Goal: Transaction & Acquisition: Purchase product/service

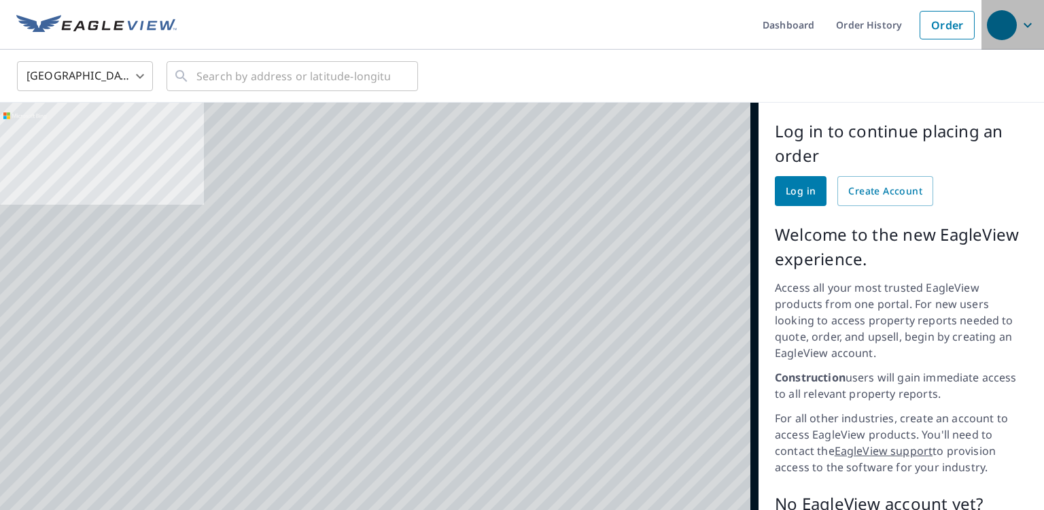
click at [1023, 24] on icon "button" at bounding box center [1028, 25] width 16 height 16
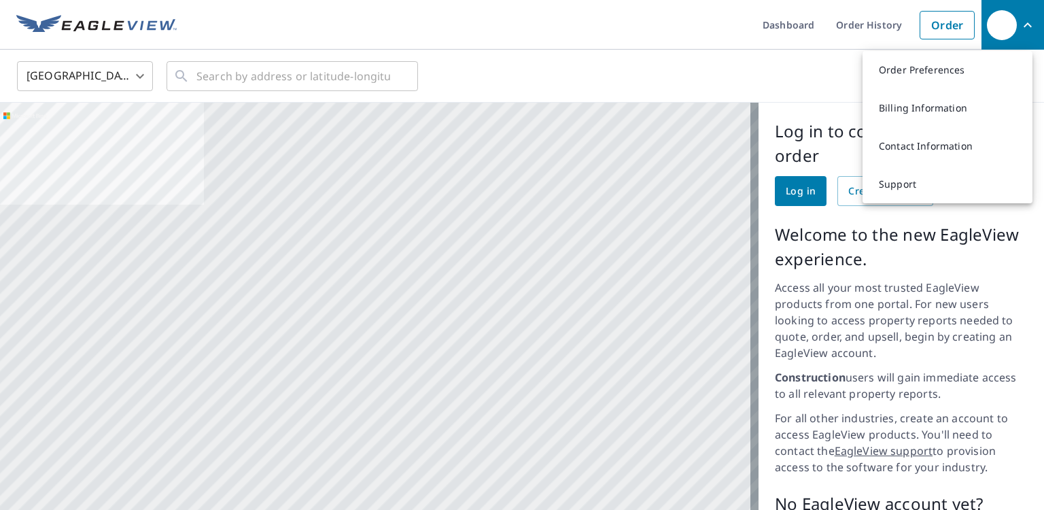
click at [1023, 24] on icon "button" at bounding box center [1028, 25] width 16 height 16
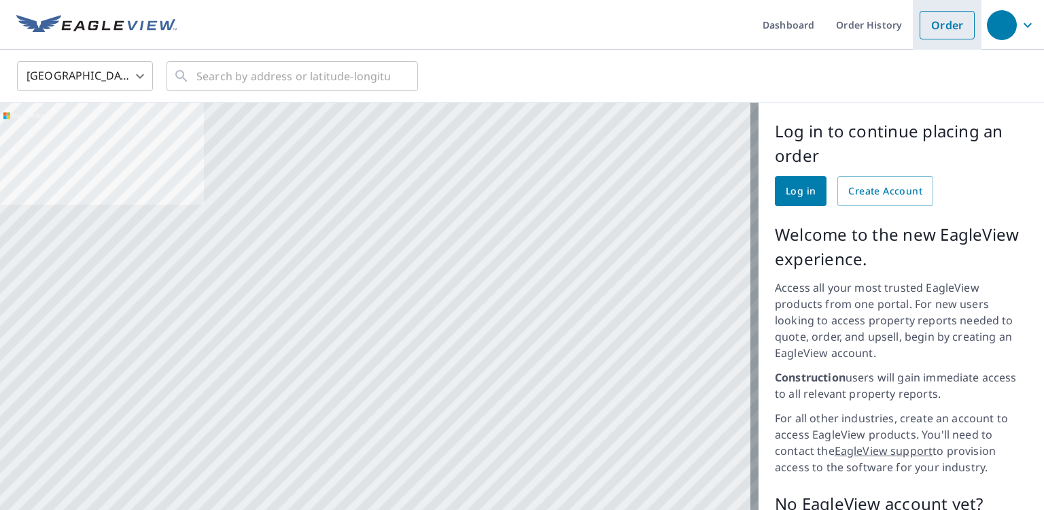
click at [934, 37] on link "Order" at bounding box center [947, 25] width 55 height 29
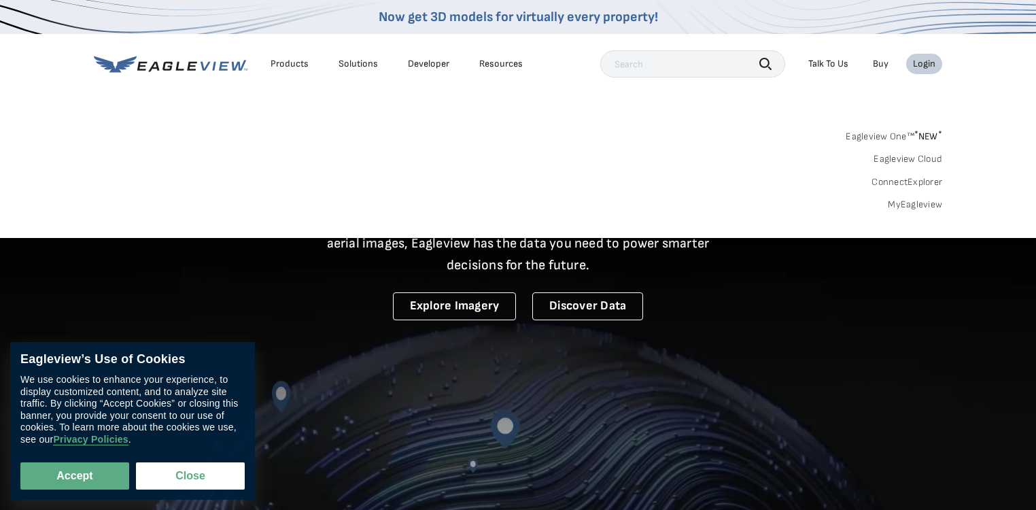
click at [924, 65] on div "Login" at bounding box center [924, 64] width 22 height 12
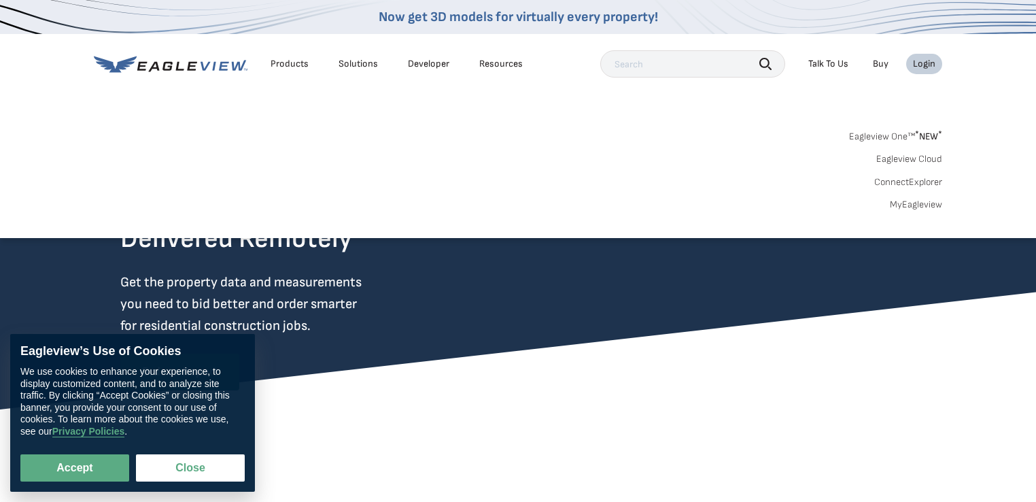
click at [938, 66] on li "Login" at bounding box center [924, 64] width 36 height 20
click at [911, 207] on link "MyEagleview" at bounding box center [916, 205] width 52 height 12
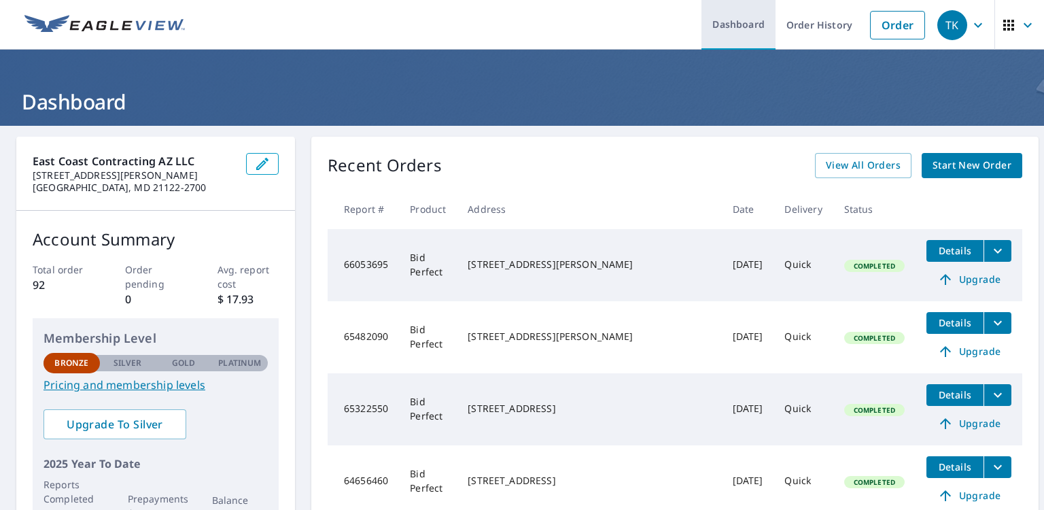
click at [727, 20] on link "Dashboard" at bounding box center [739, 25] width 74 height 50
click at [952, 165] on span "Start New Order" at bounding box center [972, 165] width 79 height 17
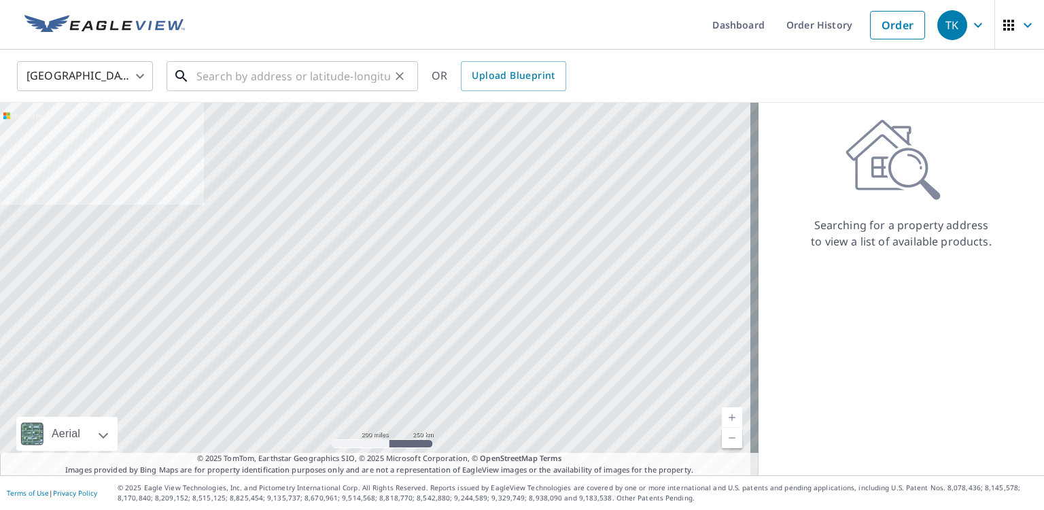
click at [216, 75] on input "text" at bounding box center [293, 76] width 194 height 38
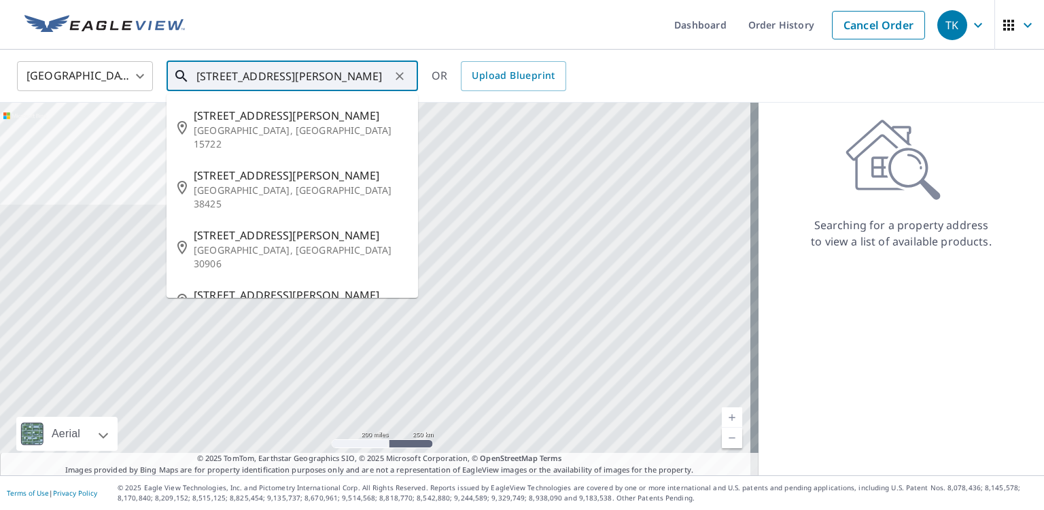
type input "220 Carroll Rd"
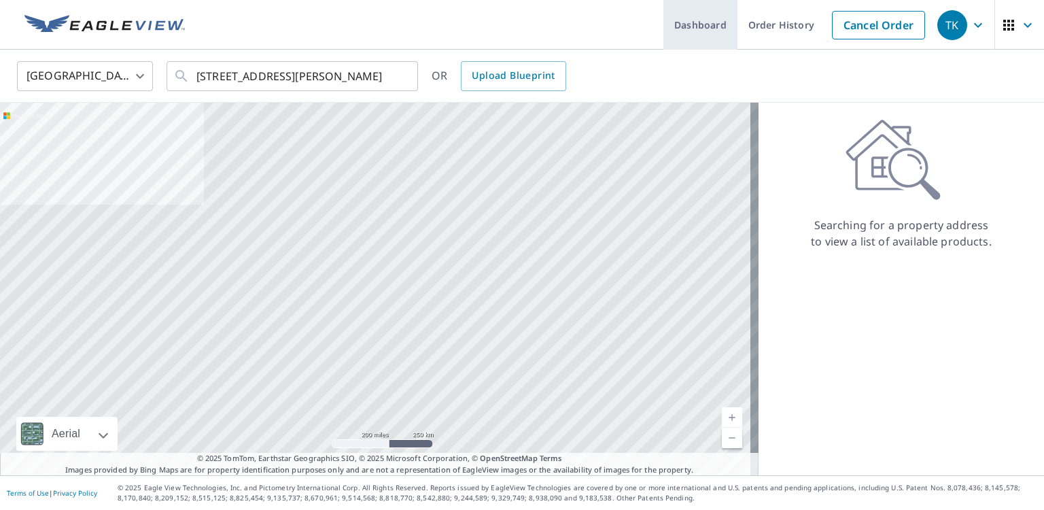
click at [700, 30] on link "Dashboard" at bounding box center [701, 25] width 74 height 50
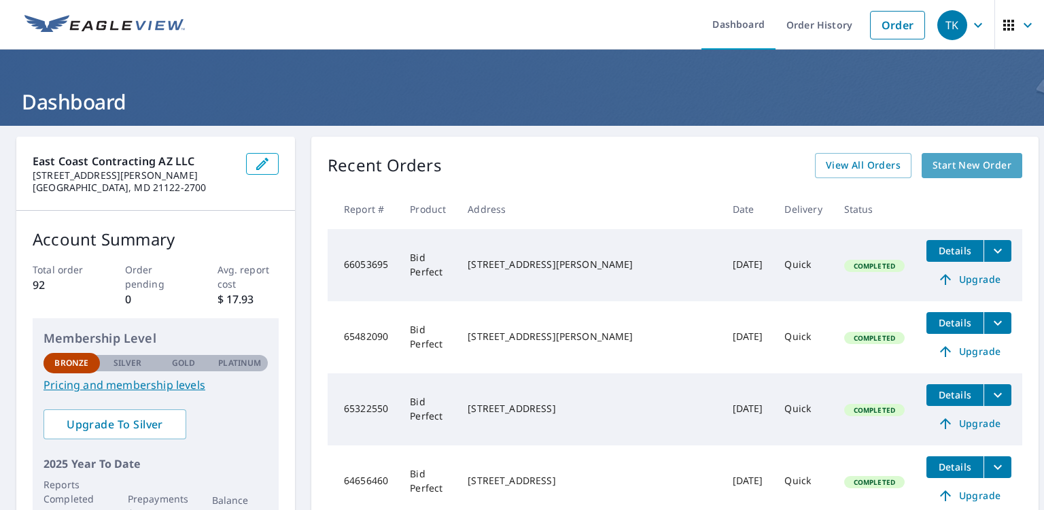
click at [933, 169] on span "Start New Order" at bounding box center [972, 165] width 79 height 17
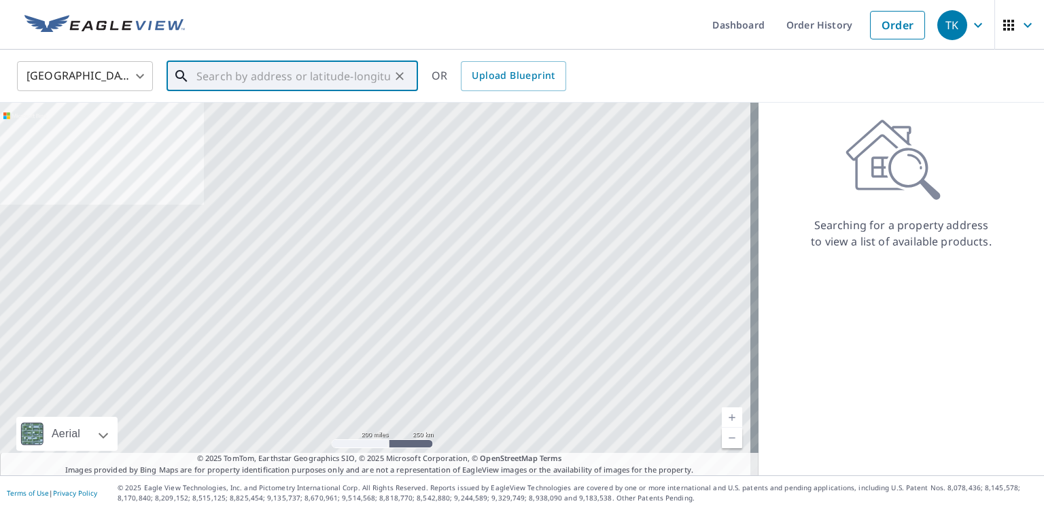
click at [292, 77] on input "text" at bounding box center [293, 76] width 194 height 38
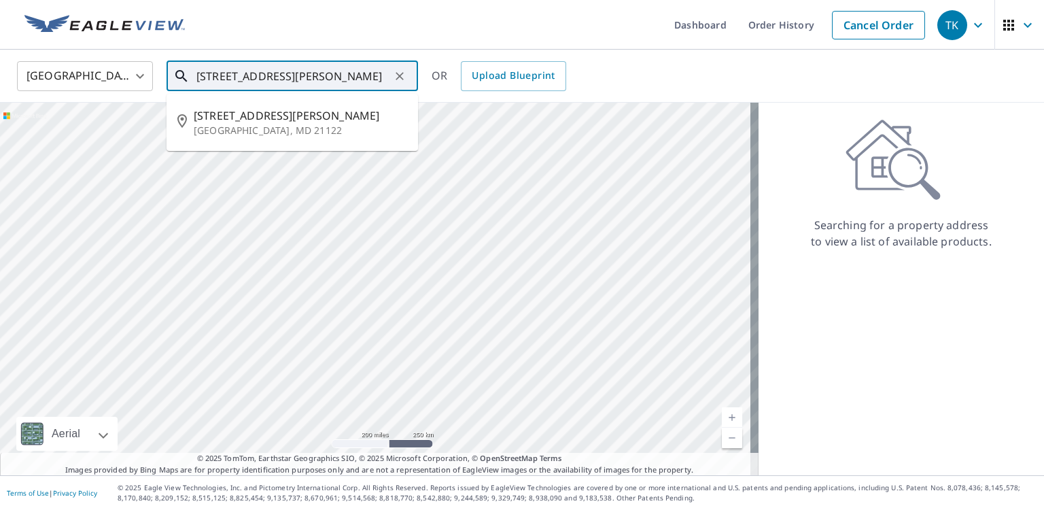
type input "220 Carroll Rd Pasadena MD 21122"
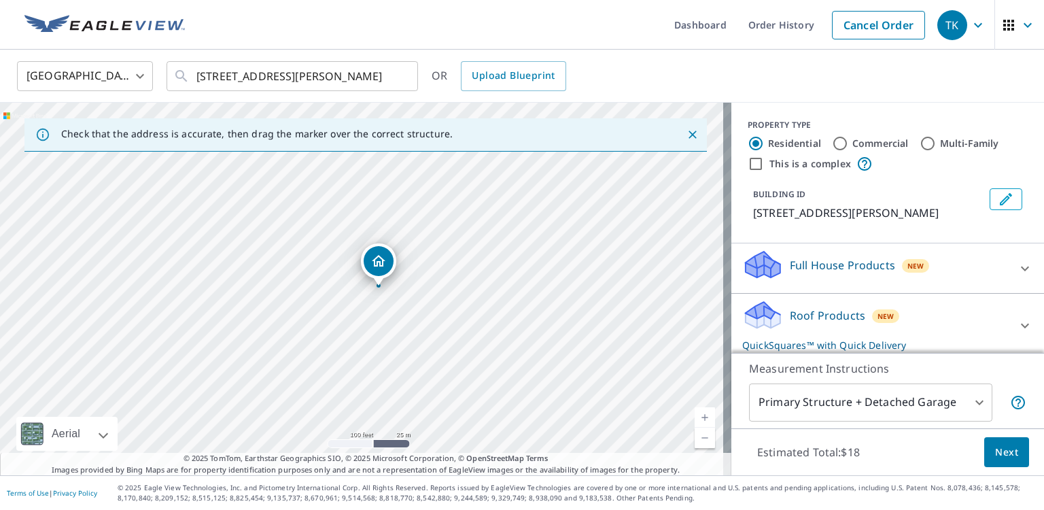
drag, startPoint x: 288, startPoint y: 287, endPoint x: 417, endPoint y: 334, distance: 137.0
click at [417, 334] on div "220 Carroll Rd Pasadena, MD 21122" at bounding box center [366, 289] width 732 height 373
drag, startPoint x: 360, startPoint y: 250, endPoint x: 556, endPoint y: 431, distance: 266.5
click at [556, 431] on div "220 Carroll Rd Pasadena, MD 21122" at bounding box center [366, 289] width 732 height 373
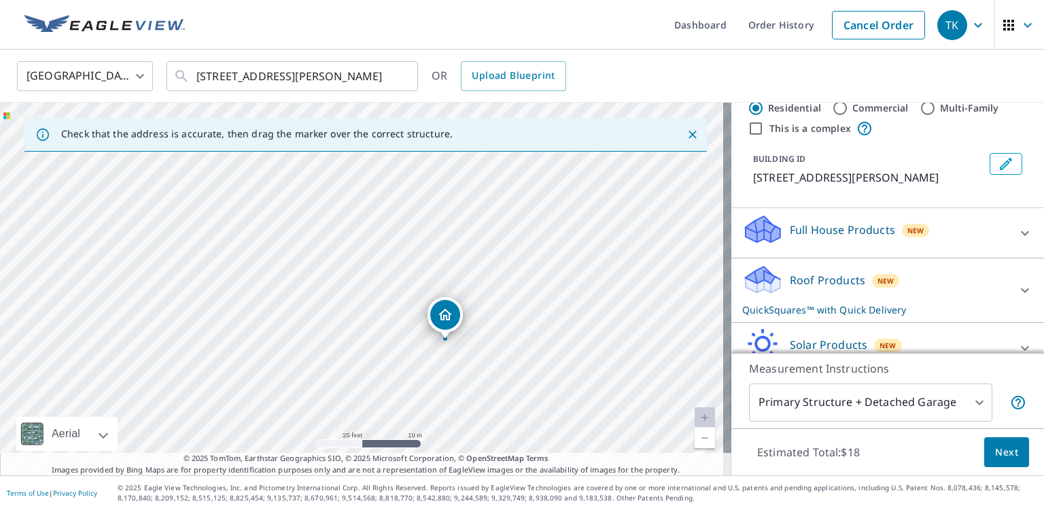
scroll to position [54, 0]
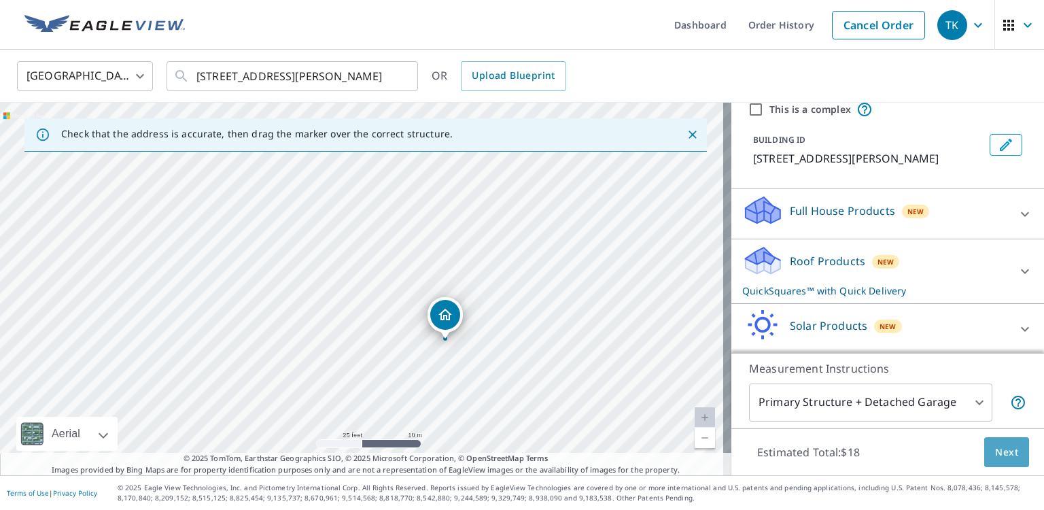
click at [997, 464] on button "Next" at bounding box center [1006, 452] width 45 height 31
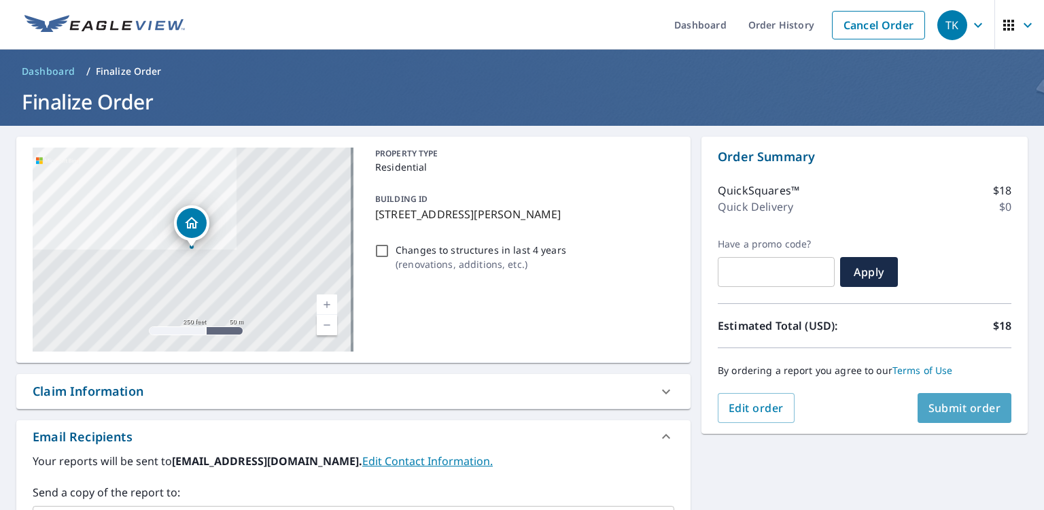
click at [946, 412] on span "Submit order" at bounding box center [965, 407] width 73 height 15
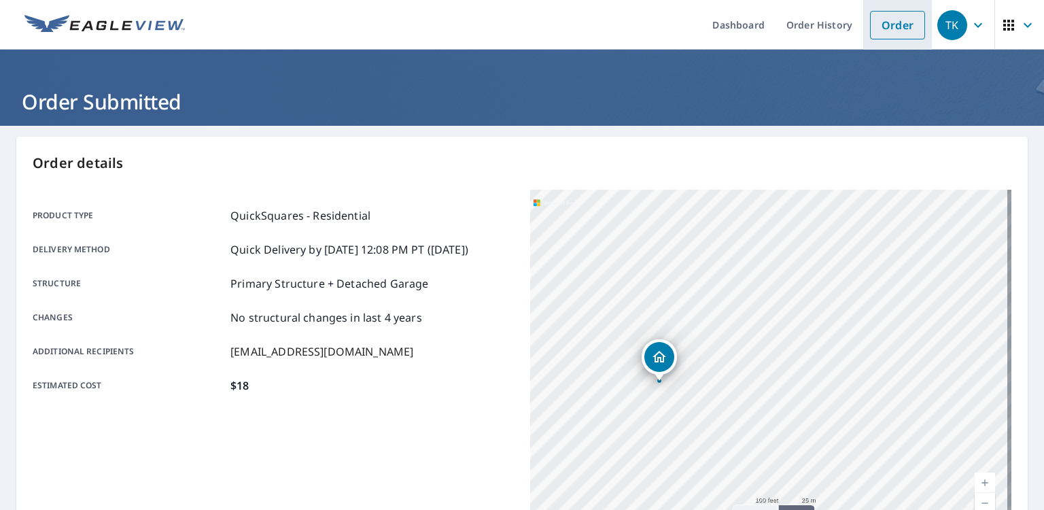
click at [899, 33] on link "Order" at bounding box center [897, 25] width 55 height 29
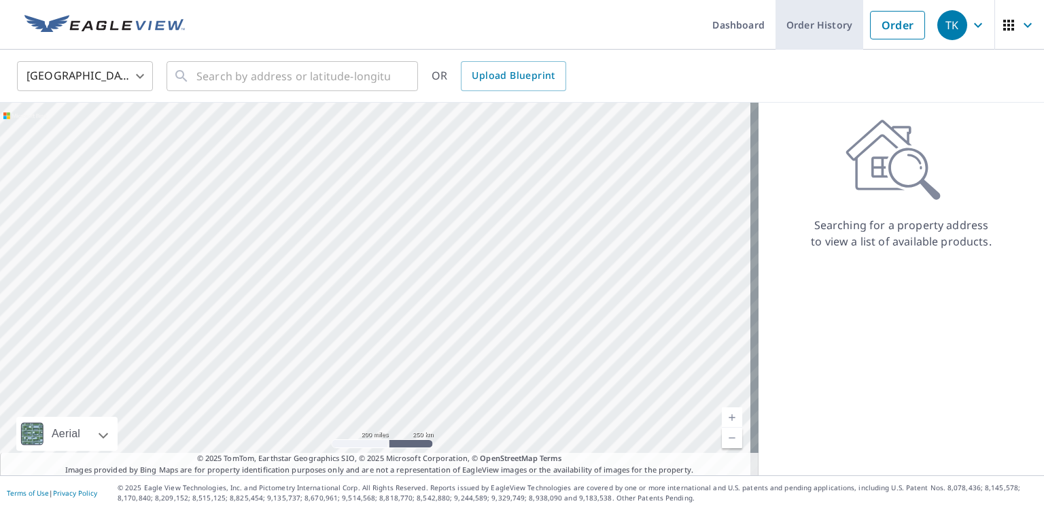
click at [808, 31] on link "Order History" at bounding box center [820, 25] width 88 height 50
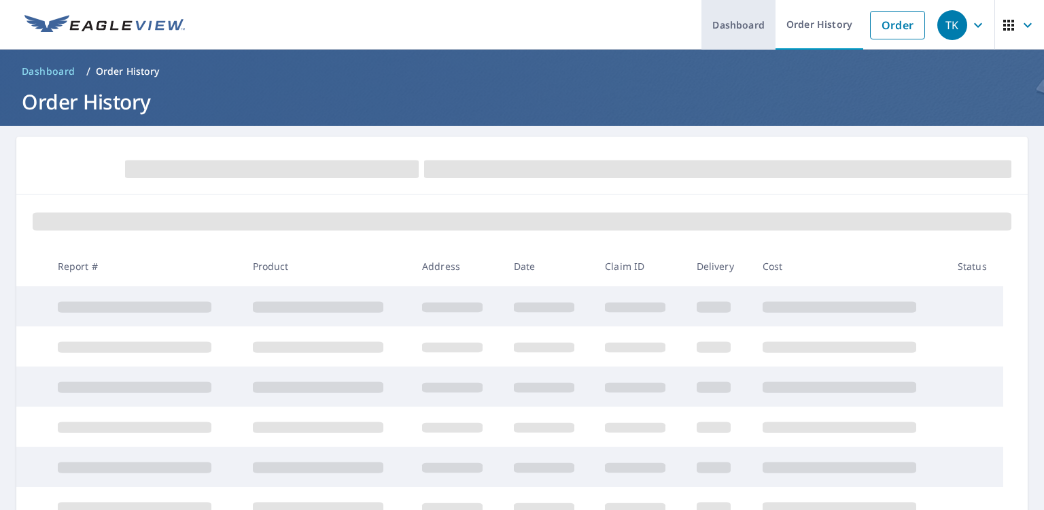
click at [747, 24] on link "Dashboard" at bounding box center [739, 25] width 74 height 50
